Goal: Find specific page/section: Find specific page/section

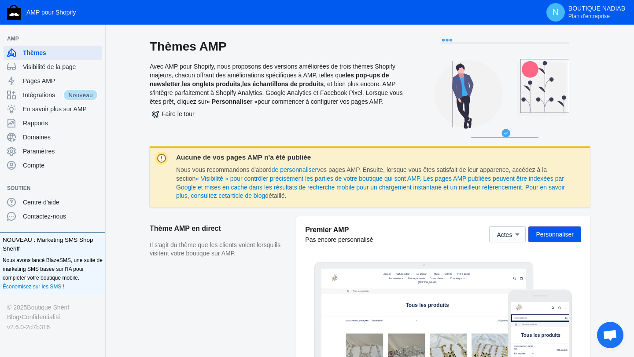
click at [446, 39] on icon at bounding box center [502, 88] width 176 height 99
click at [37, 168] on font "Compte" at bounding box center [34, 165] width 22 height 7
